Goal: Task Accomplishment & Management: Use online tool/utility

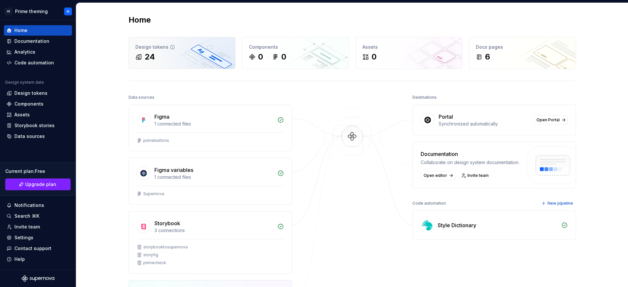
click at [178, 61] on div "24" at bounding box center [181, 57] width 93 height 10
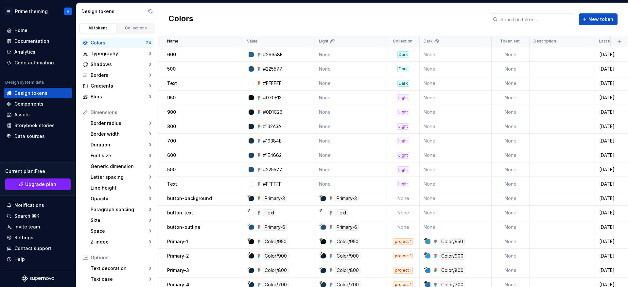
scroll to position [110, 0]
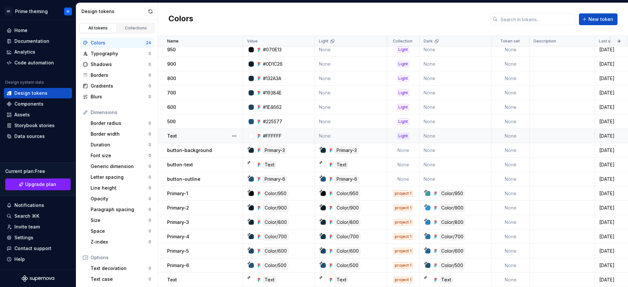
click at [408, 134] on div "Light" at bounding box center [403, 136] width 12 height 7
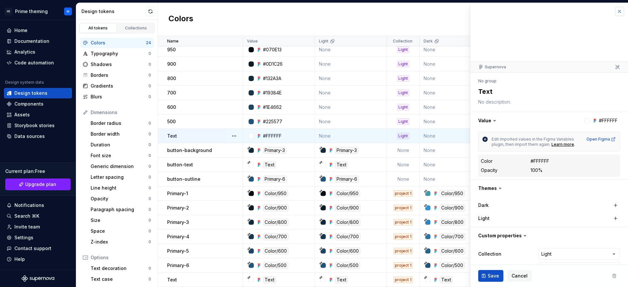
click at [615, 10] on button "button" at bounding box center [619, 11] width 9 height 9
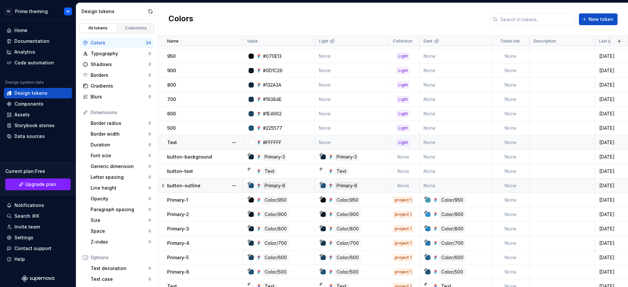
scroll to position [110, 0]
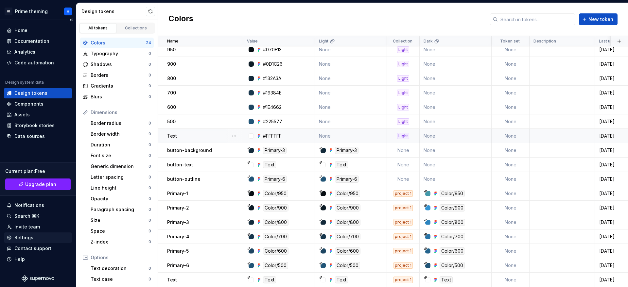
click at [22, 237] on div "Settings" at bounding box center [23, 237] width 19 height 7
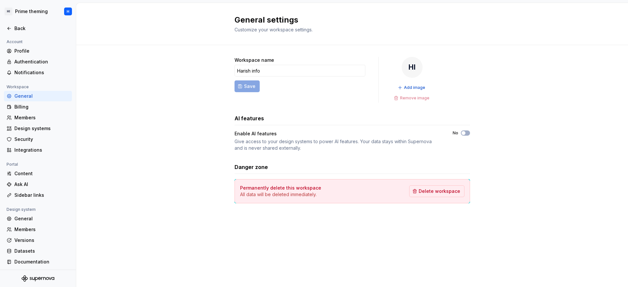
scroll to position [1, 0]
click at [26, 47] on div "Profile" at bounding box center [41, 49] width 55 height 7
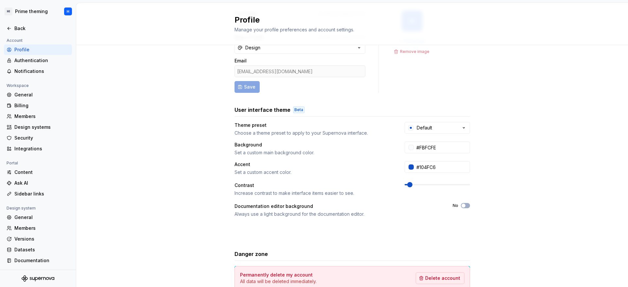
scroll to position [88, 0]
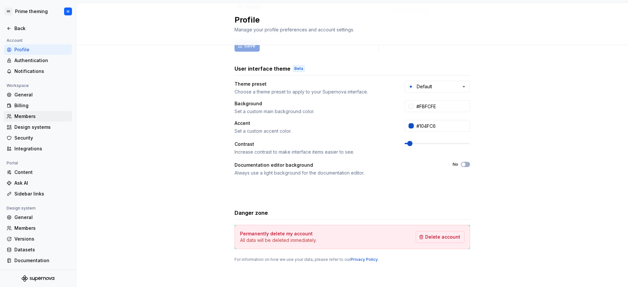
click at [30, 113] on div "Members" at bounding box center [41, 116] width 55 height 7
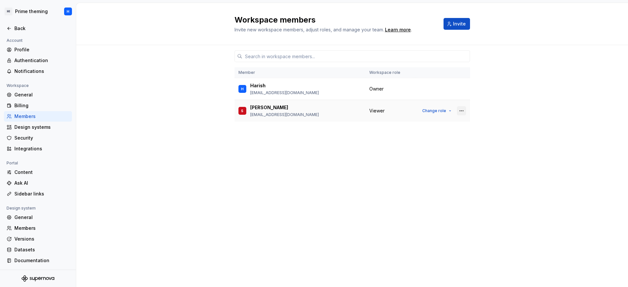
click at [462, 110] on button "button" at bounding box center [461, 110] width 9 height 9
click at [392, 177] on div "Member Workspace role [PERSON_NAME] [EMAIL_ADDRESS][DOMAIN_NAME] Owner S [PERSO…" at bounding box center [351, 153] width 235 height 217
click at [442, 113] on button "Change role" at bounding box center [436, 110] width 35 height 9
click at [249, 195] on div "Member Workspace role [PERSON_NAME] [EMAIL_ADDRESS][DOMAIN_NAME] Owner S [PERSO…" at bounding box center [351, 153] width 235 height 217
click at [13, 30] on div "Back" at bounding box center [38, 28] width 63 height 7
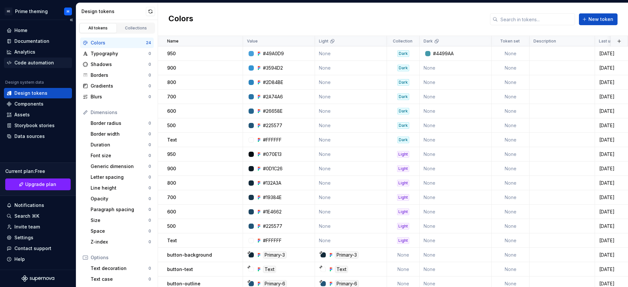
click at [22, 61] on div "Code automation" at bounding box center [34, 63] width 40 height 7
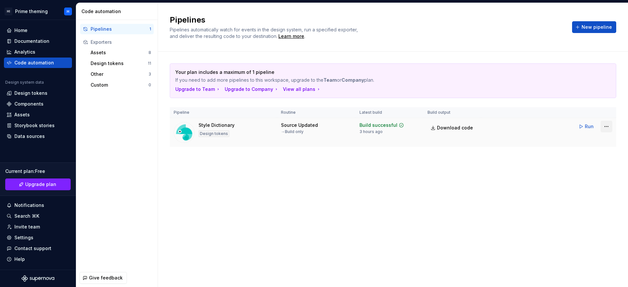
click at [607, 131] on html "HI Prime theming H Home Documentation Analytics Code automation Design system d…" at bounding box center [314, 143] width 628 height 287
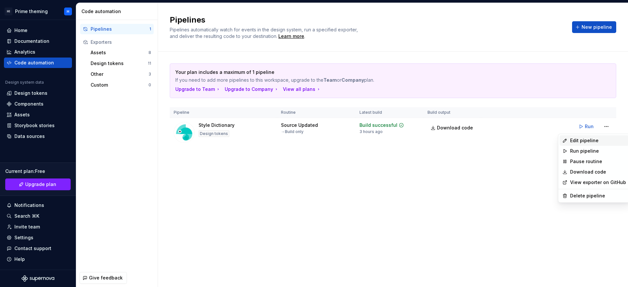
click at [600, 138] on div "Edit pipeline" at bounding box center [598, 140] width 56 height 7
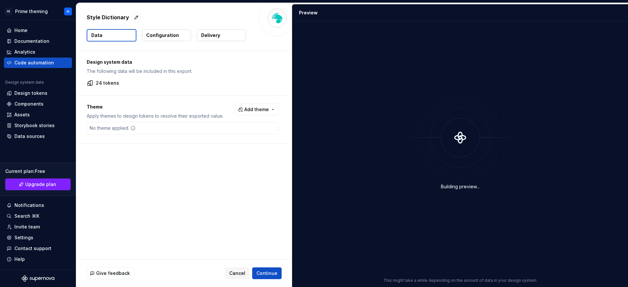
click at [148, 41] on button "Configuration" at bounding box center [166, 35] width 49 height 12
click at [153, 38] on p "Configuration" at bounding box center [162, 35] width 33 height 7
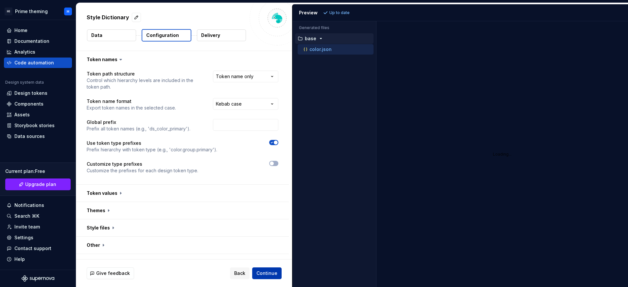
click at [274, 277] on button "Continue" at bounding box center [266, 274] width 29 height 12
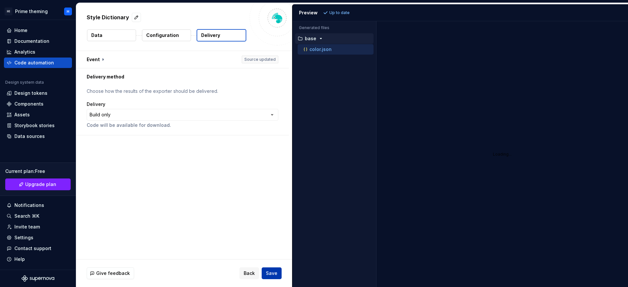
click at [274, 277] on button "Save" at bounding box center [272, 274] width 20 height 12
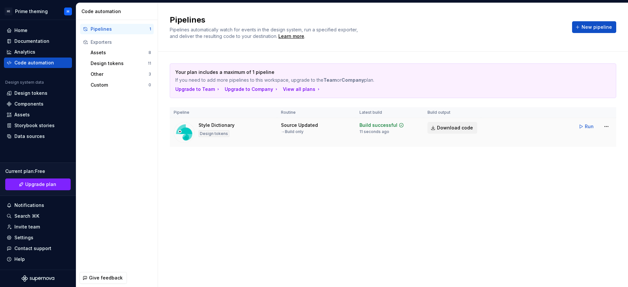
click at [455, 132] on link "Download code" at bounding box center [452, 128] width 50 height 12
click at [105, 52] on div "Assets" at bounding box center [120, 52] width 58 height 7
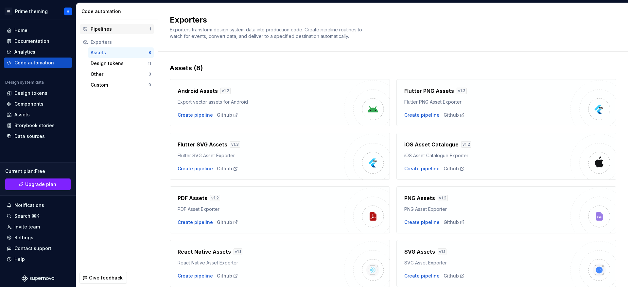
click at [133, 31] on div "Pipelines" at bounding box center [120, 29] width 59 height 7
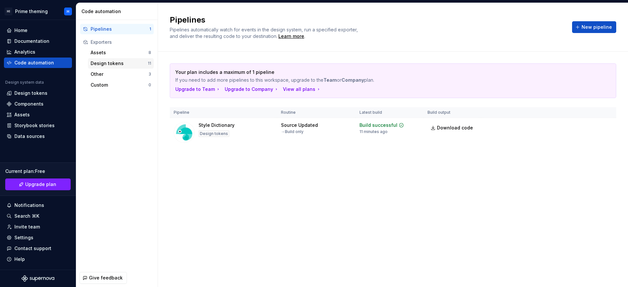
click at [142, 58] on div "Design tokens 11" at bounding box center [121, 63] width 66 height 10
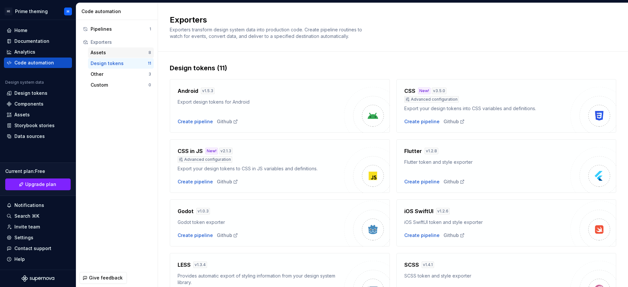
click at [144, 50] on div "Assets" at bounding box center [120, 52] width 58 height 7
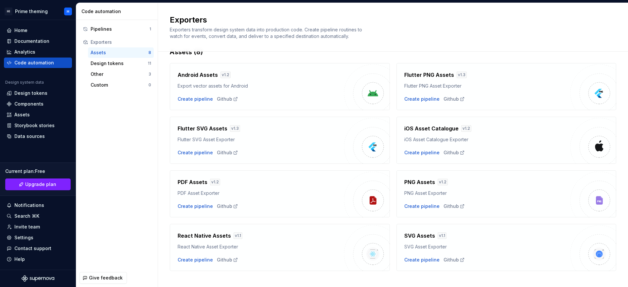
scroll to position [25, 0]
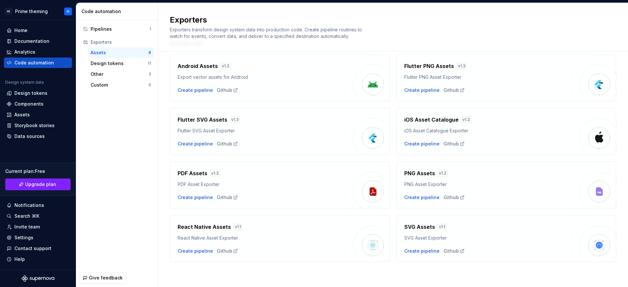
click at [247, 181] on div "PDF Assets v 1.2 PDF Asset Exporter" at bounding box center [261, 178] width 166 height 18
click at [418, 196] on div "Create pipeline" at bounding box center [421, 197] width 35 height 7
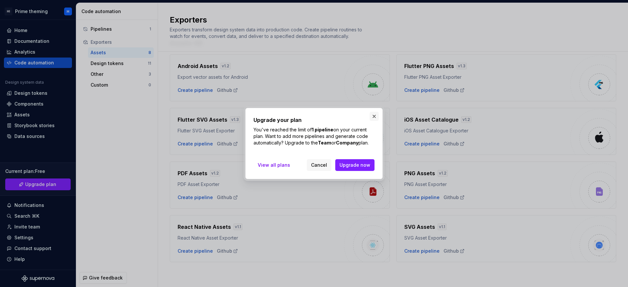
click at [377, 113] on button "button" at bounding box center [374, 116] width 9 height 9
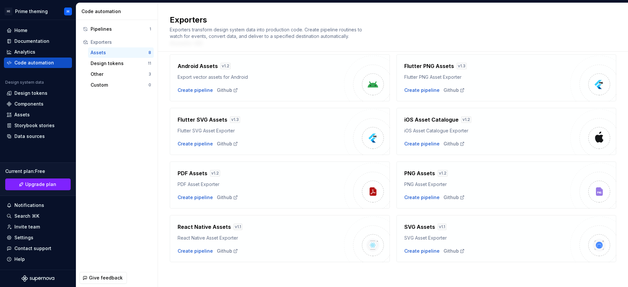
scroll to position [0, 0]
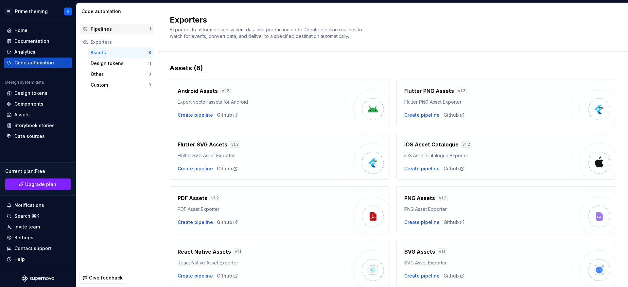
click at [114, 32] on div "Pipelines" at bounding box center [120, 29] width 59 height 7
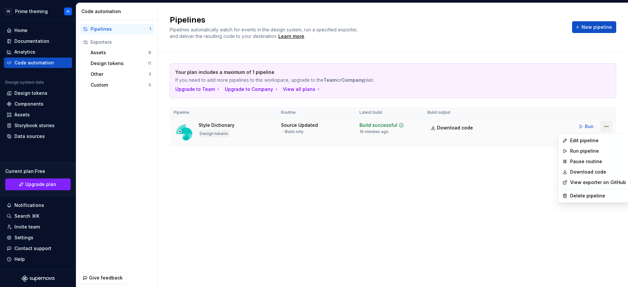
click at [607, 128] on html "HI Prime theming H Home Documentation Analytics Code automation Design system d…" at bounding box center [314, 143] width 628 height 287
click at [586, 196] on div "Delete pipeline" at bounding box center [598, 196] width 56 height 7
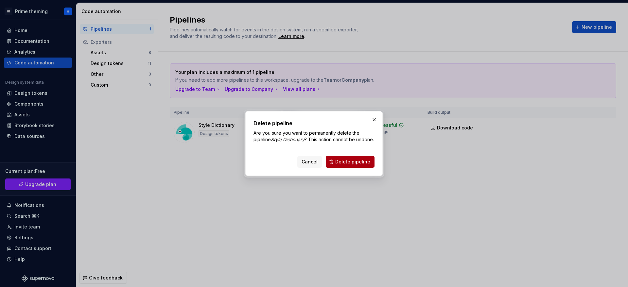
click at [358, 162] on span "Delete pipeline" at bounding box center [352, 162] width 35 height 7
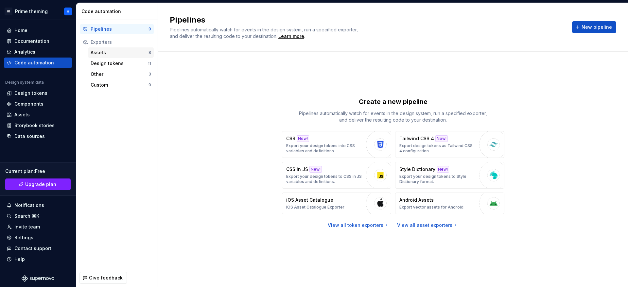
click at [110, 57] on div "Assets 8" at bounding box center [121, 52] width 66 height 10
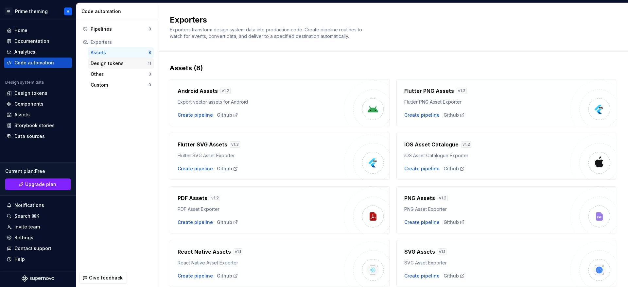
click at [110, 64] on div "Design tokens" at bounding box center [119, 63] width 57 height 7
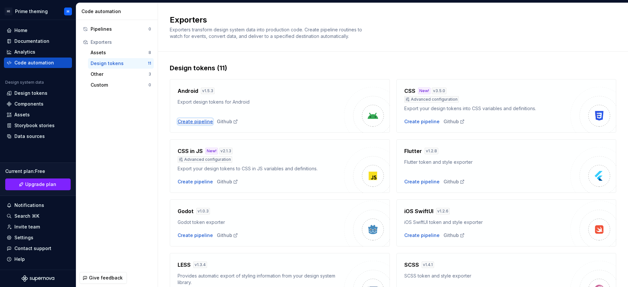
click at [190, 123] on div "Create pipeline" at bounding box center [195, 121] width 35 height 7
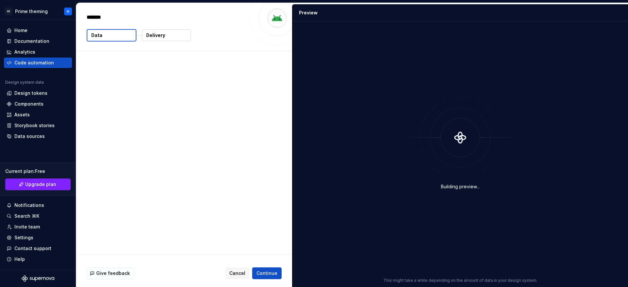
type textarea "*"
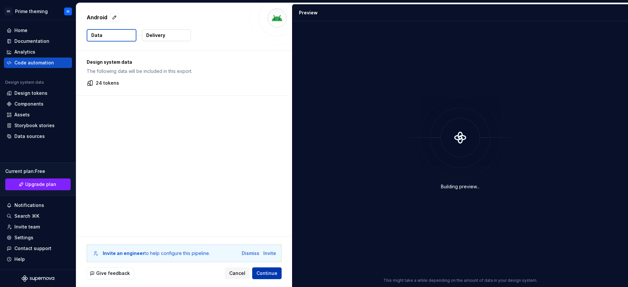
click at [260, 274] on span "Continue" at bounding box center [266, 273] width 21 height 7
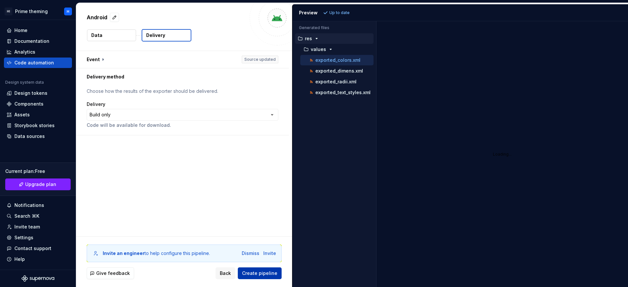
click at [256, 277] on button "Create pipeline" at bounding box center [260, 274] width 44 height 12
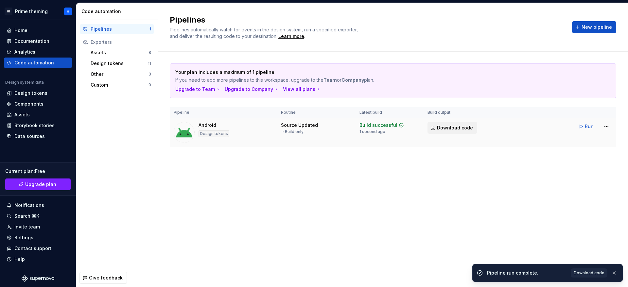
click at [459, 131] on link "Download code" at bounding box center [452, 128] width 50 height 12
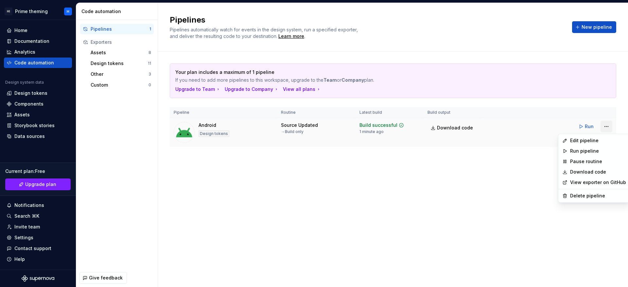
click at [608, 129] on html "HI Prime theming H Home Documentation Analytics Code automation Design system d…" at bounding box center [314, 143] width 628 height 287
click at [587, 196] on div "Delete pipeline" at bounding box center [598, 196] width 56 height 7
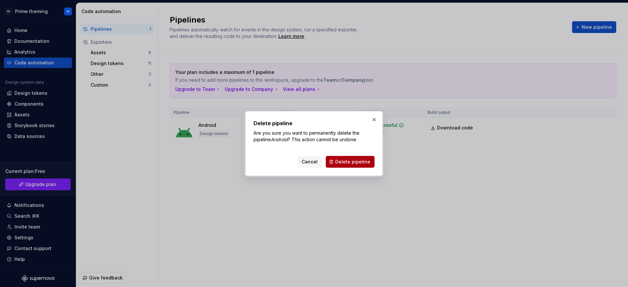
click at [362, 166] on button "Delete pipeline" at bounding box center [350, 162] width 49 height 12
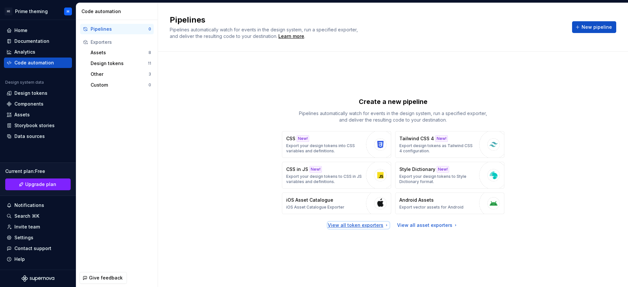
click at [354, 227] on div "View all token exporters" at bounding box center [358, 225] width 61 height 7
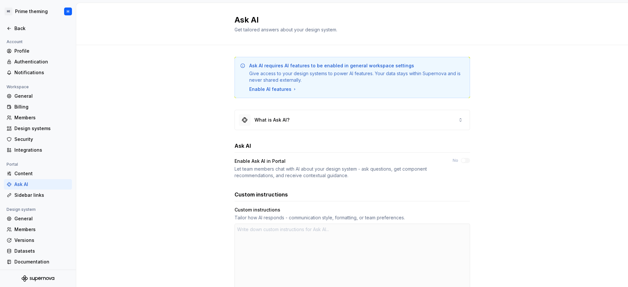
type textarea "*"
